Goal: Task Accomplishment & Management: Manage account settings

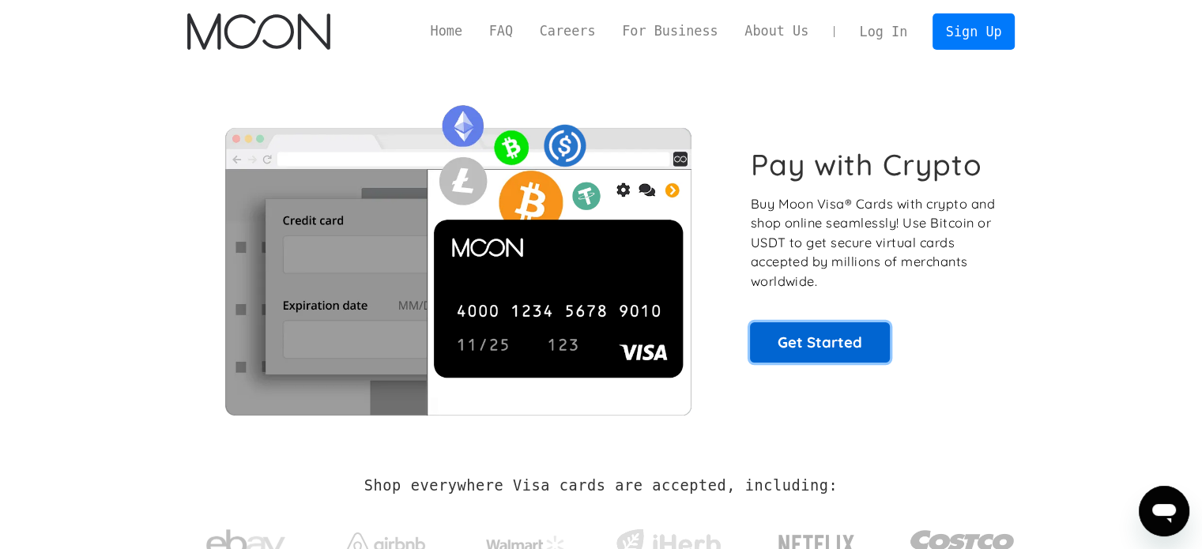
click at [824, 334] on link "Get Started" at bounding box center [820, 342] width 140 height 40
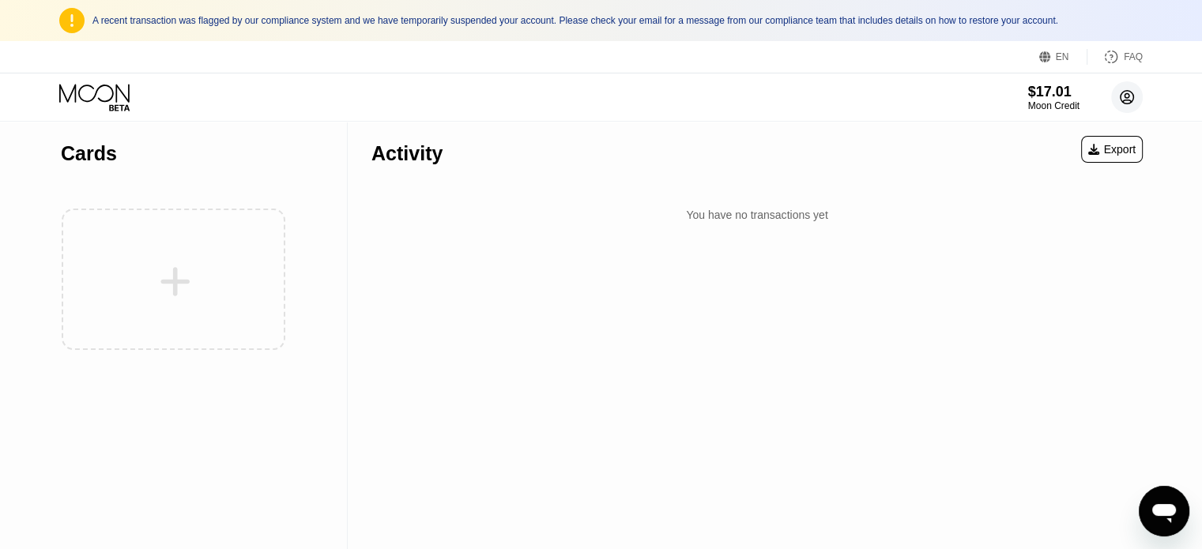
click at [1117, 92] on circle at bounding box center [1127, 97] width 32 height 32
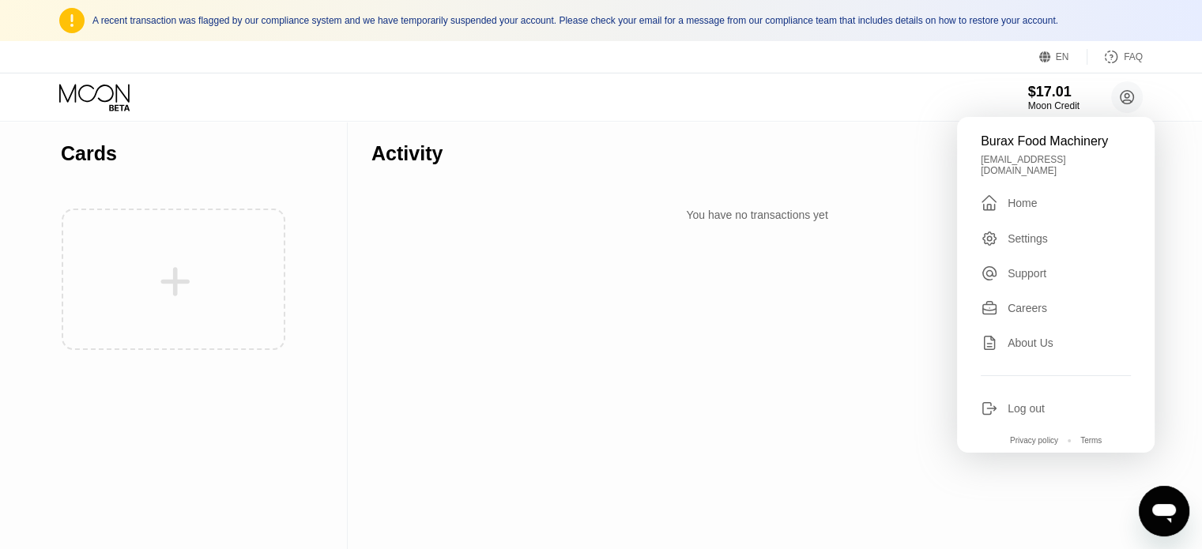
click at [1034, 242] on div "Burax Food Machinery buraxfoodmachinery@gmail.com  Home Settings Support Caree…" at bounding box center [1056, 285] width 198 height 336
click at [1034, 232] on div "Settings" at bounding box center [1027, 238] width 40 height 13
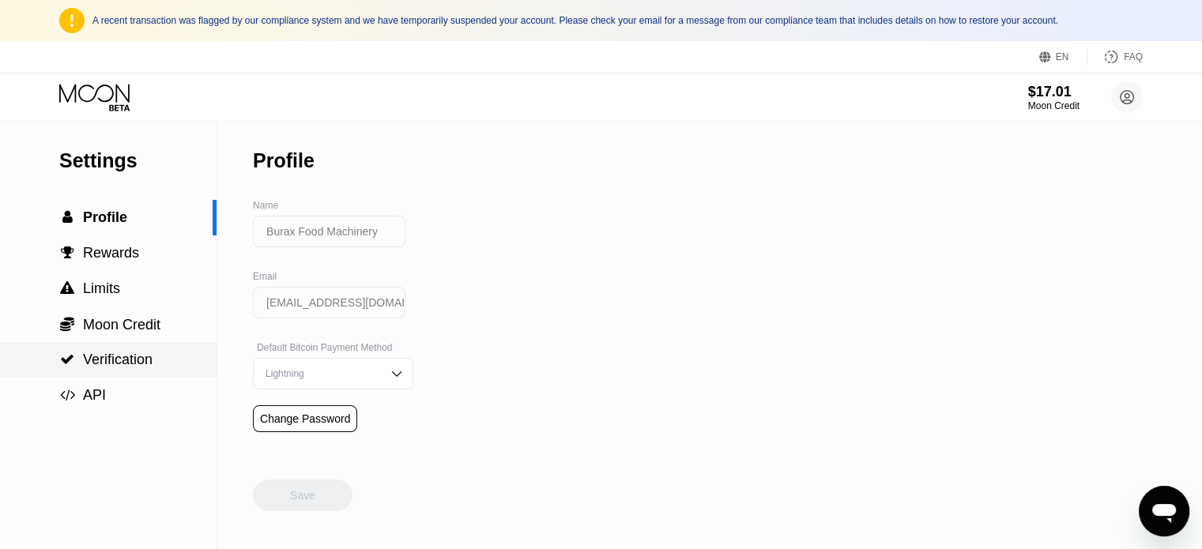
click at [136, 366] on span "Verification" at bounding box center [118, 360] width 70 height 16
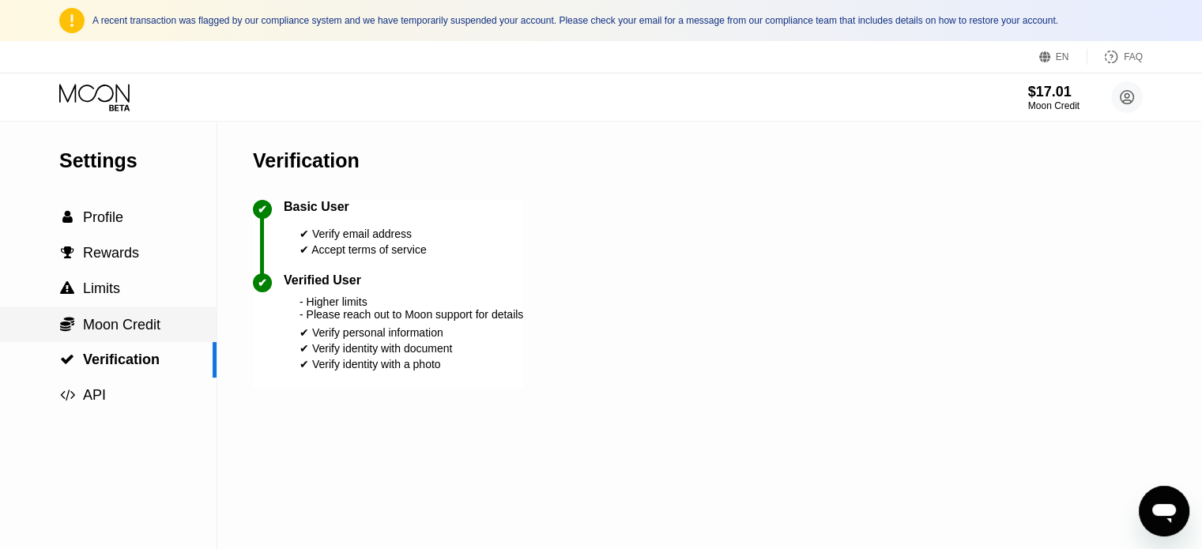
click at [126, 333] on span "Moon Credit" at bounding box center [121, 325] width 77 height 16
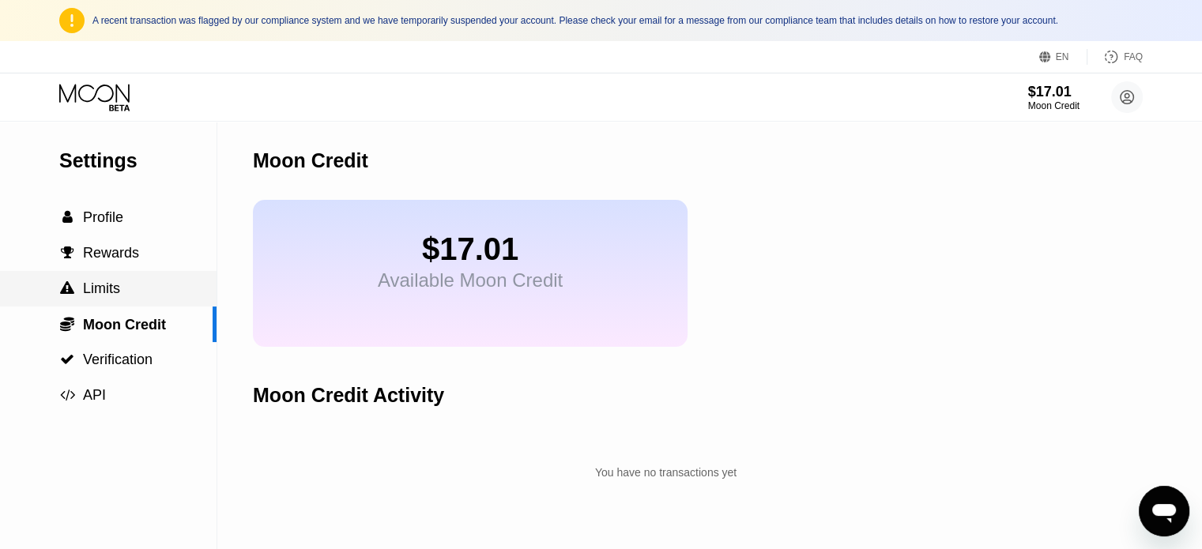
click at [128, 294] on div " Limits" at bounding box center [108, 289] width 217 height 17
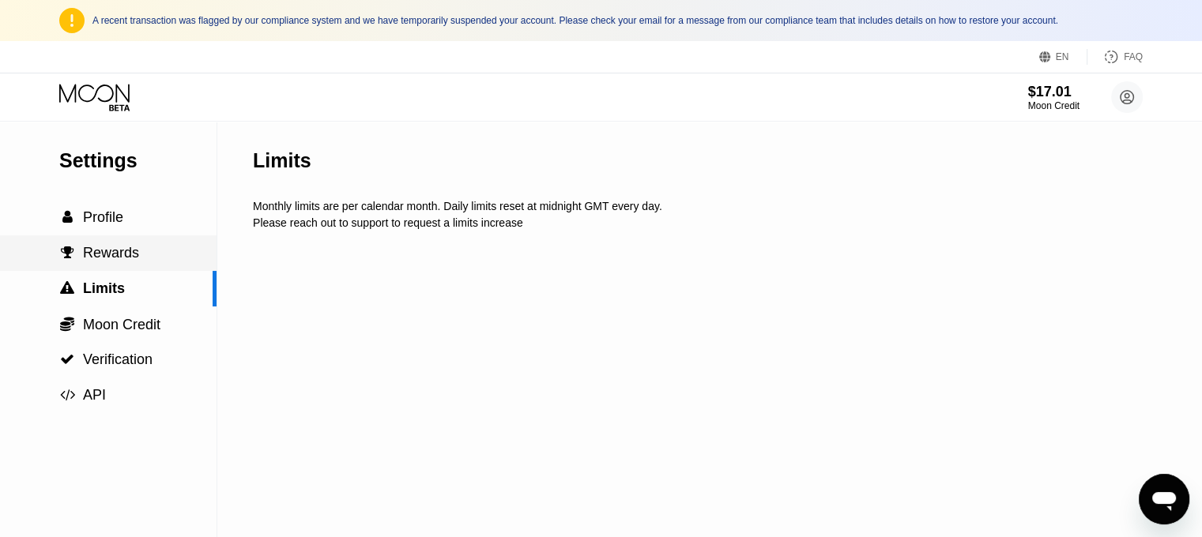
click at [128, 259] on span "Rewards" at bounding box center [111, 253] width 56 height 16
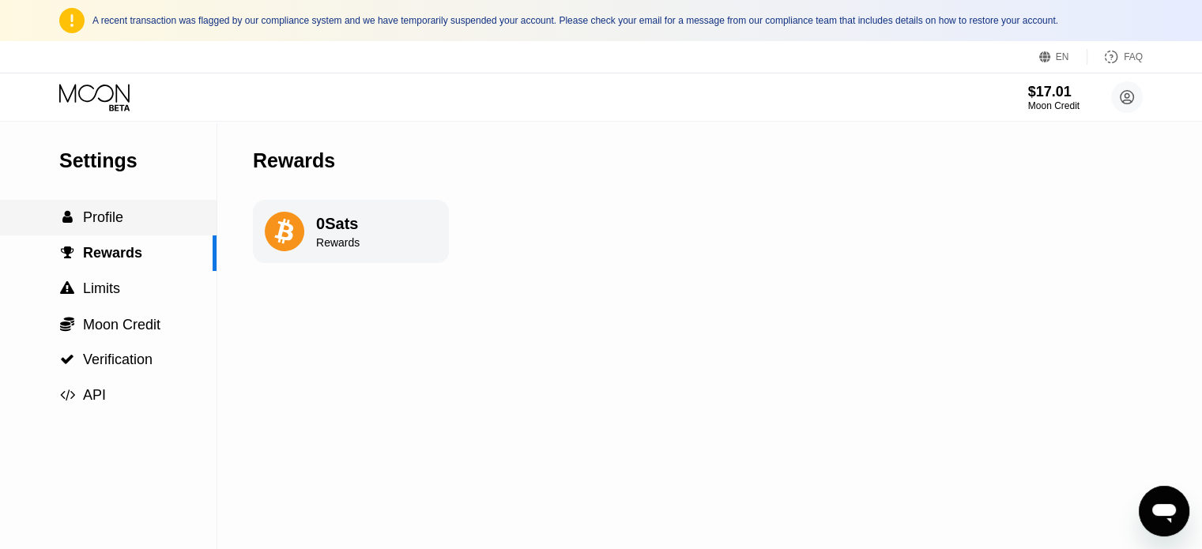
click at [122, 225] on span "Profile" at bounding box center [103, 217] width 40 height 16
